Goal: Find specific page/section: Find specific page/section

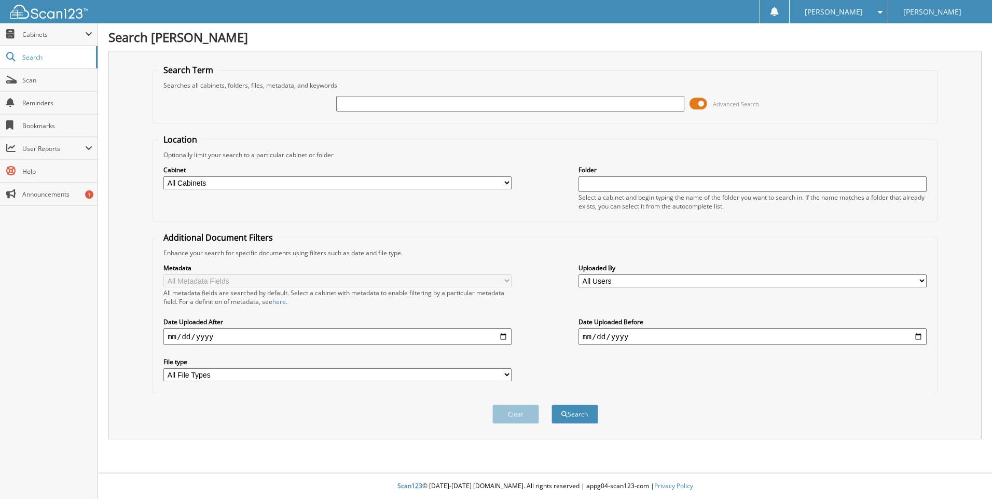
click at [361, 105] on input "text" at bounding box center [510, 104] width 348 height 16
type input "120476"
click at [567, 413] on button "Search" at bounding box center [575, 414] width 47 height 19
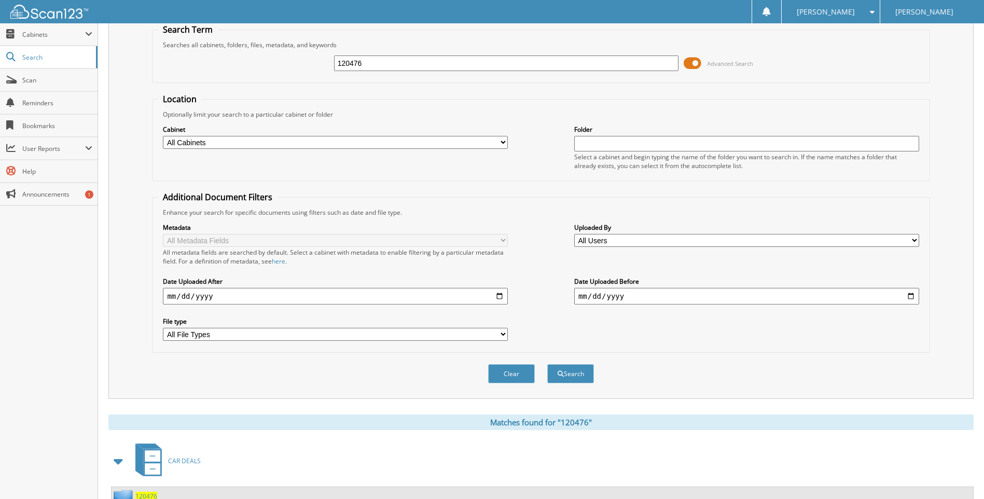
scroll to position [121, 0]
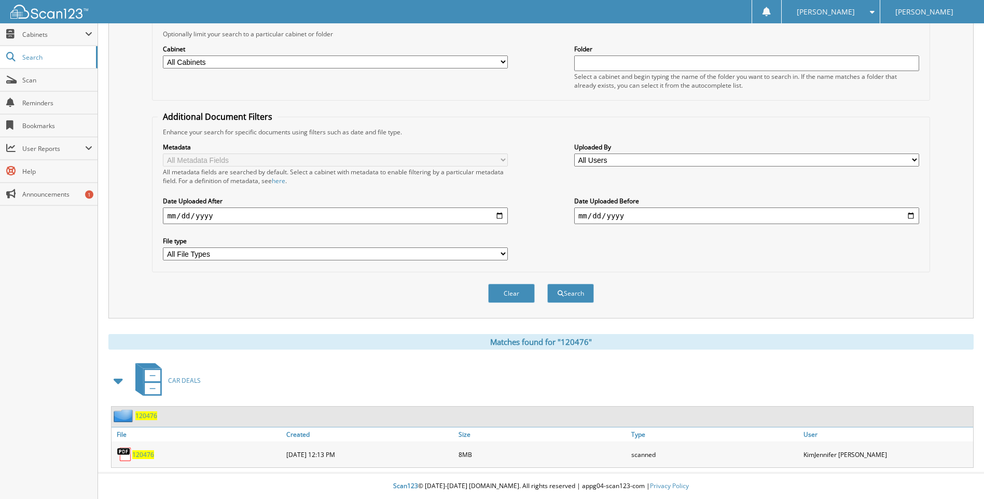
click at [148, 457] on span "120476" at bounding box center [143, 454] width 22 height 9
